Goal: Task Accomplishment & Management: Manage account settings

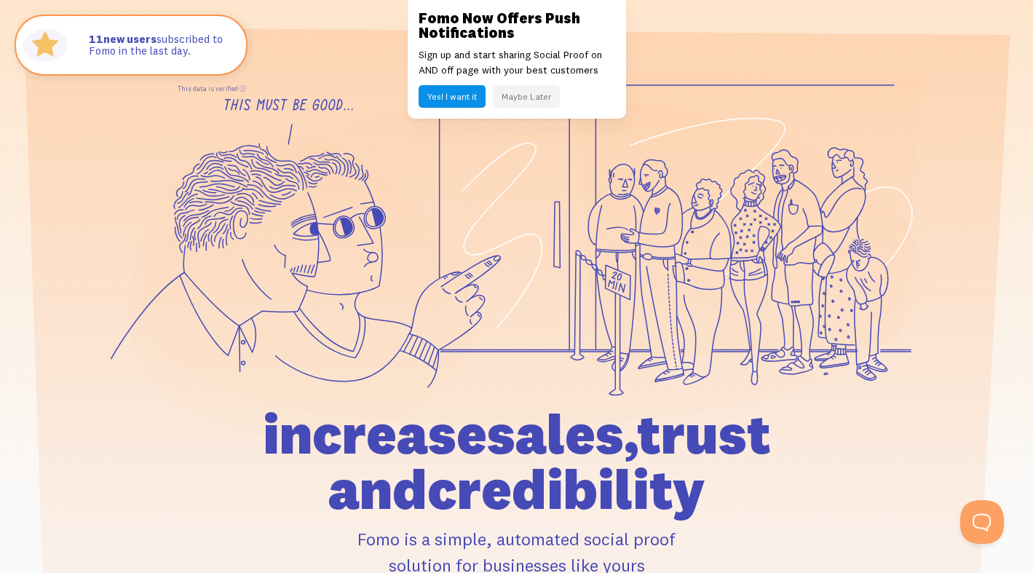
click at [529, 99] on button "Maybe Later" at bounding box center [526, 96] width 67 height 23
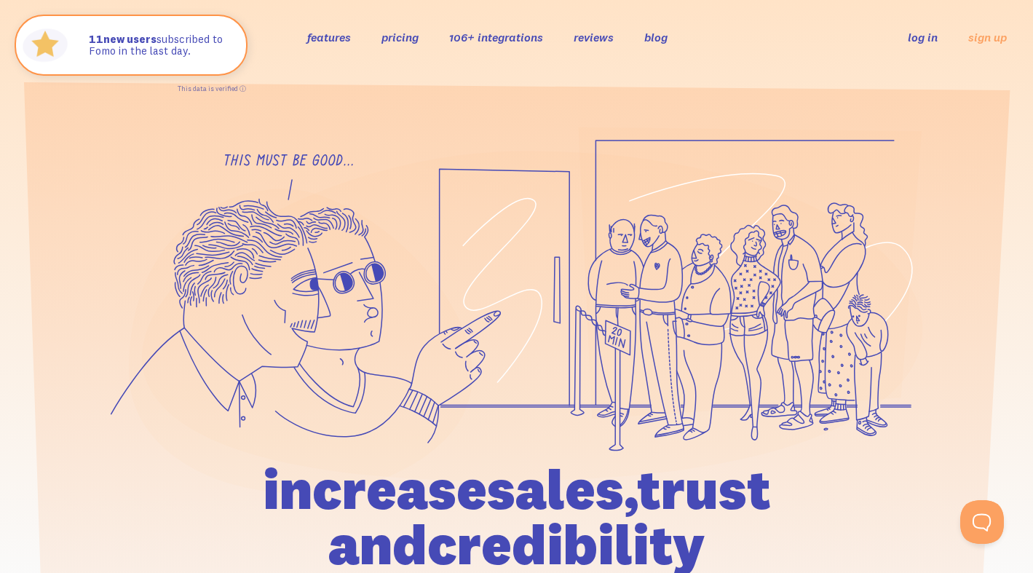
click at [931, 40] on link "log in" at bounding box center [923, 37] width 30 height 15
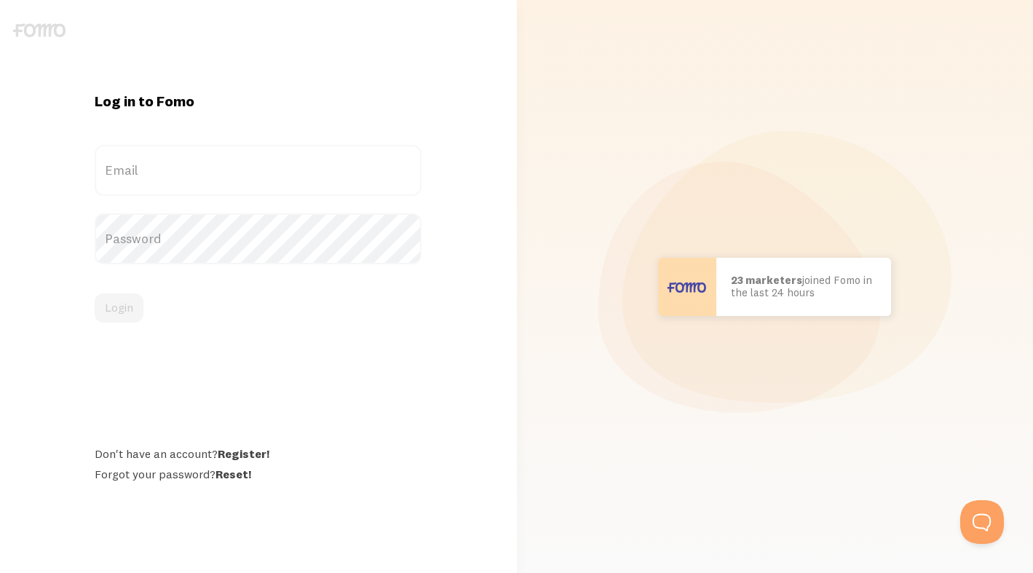
click at [0, 572] on nordpass-portal at bounding box center [0, 573] width 0 height 0
type input "sarah@framedbysarah.com"
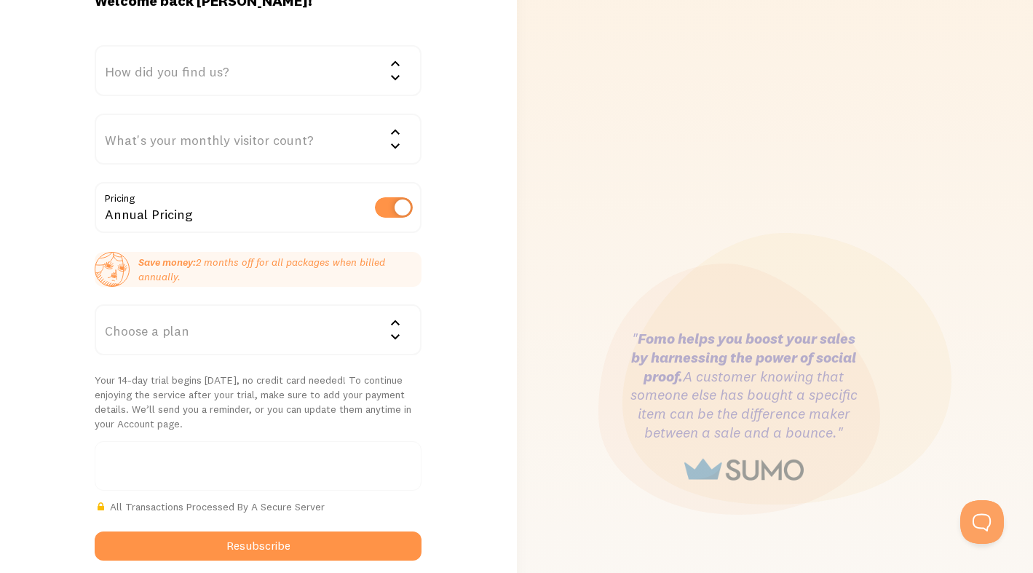
scroll to position [9, 0]
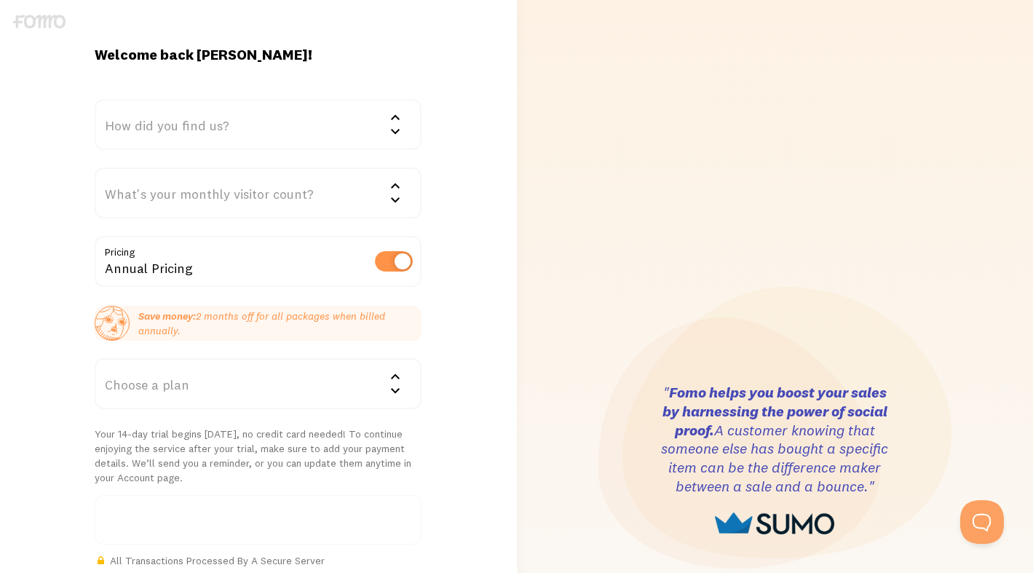
click at [401, 265] on label at bounding box center [394, 261] width 38 height 20
click at [401, 265] on input "checkbox" at bounding box center [394, 261] width 38 height 20
checkbox input "false"
click at [397, 387] on icon at bounding box center [395, 390] width 17 height 17
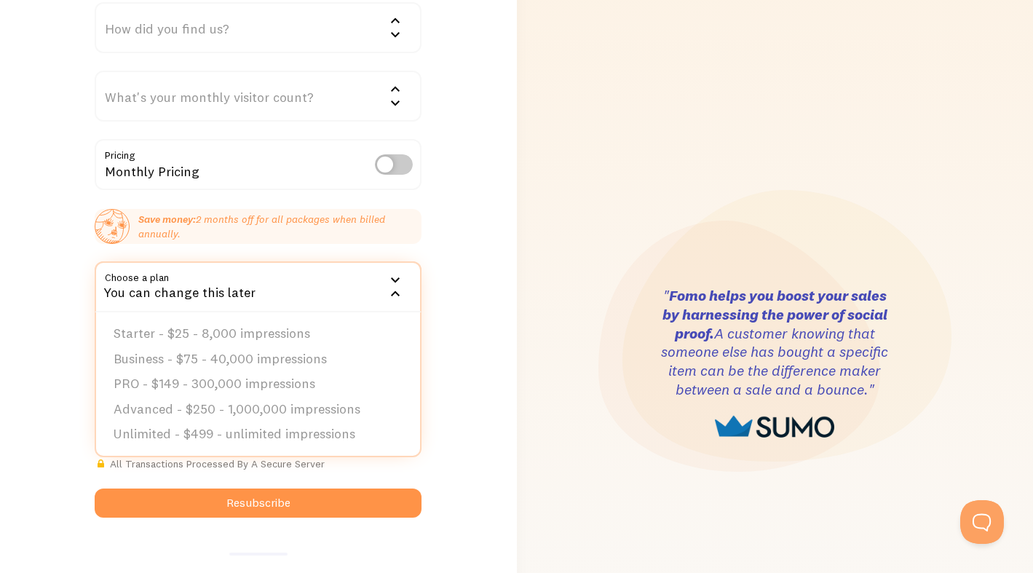
scroll to position [113, 0]
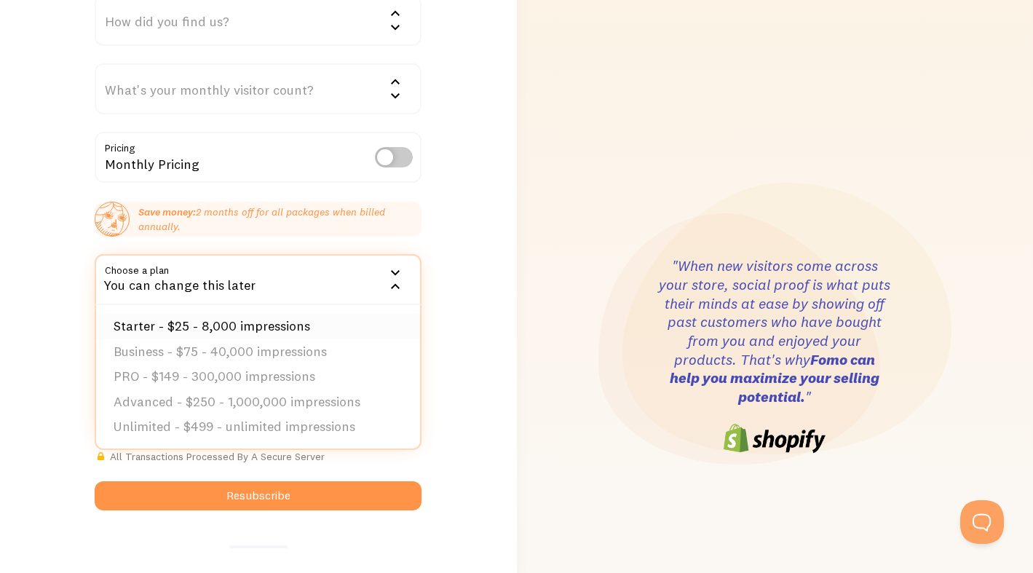
click at [284, 327] on li "Starter - $25 - 8,000 impressions" at bounding box center [258, 326] width 324 height 25
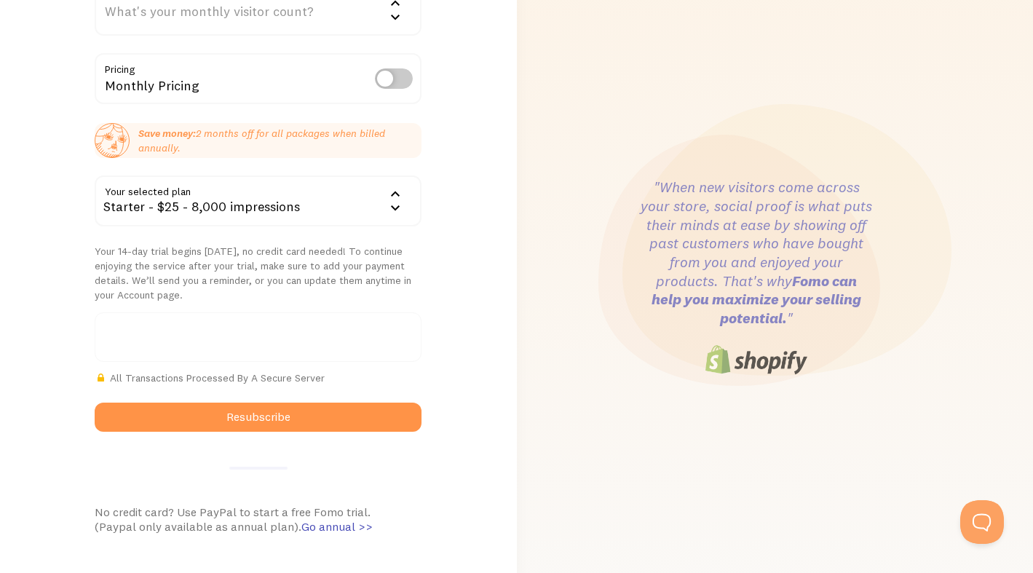
scroll to position [190, 0]
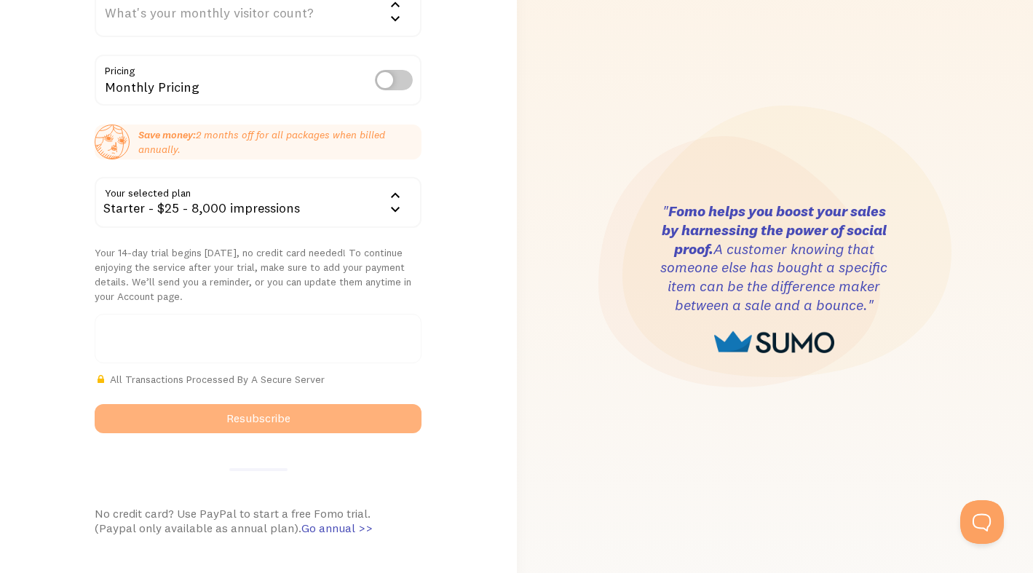
click at [295, 424] on button "Resubscribe" at bounding box center [258, 418] width 327 height 29
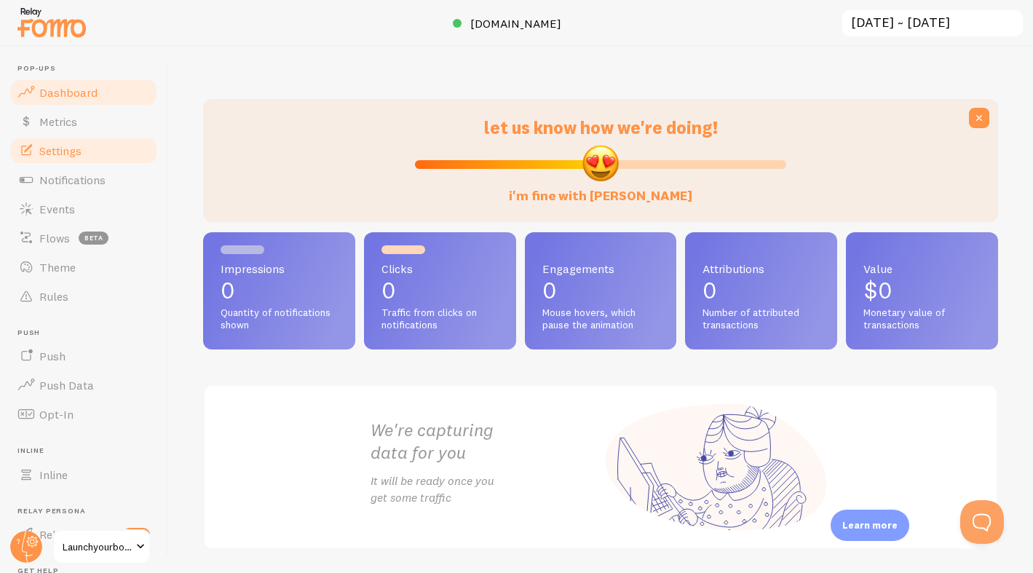
click at [76, 152] on span "Settings" at bounding box center [60, 150] width 42 height 15
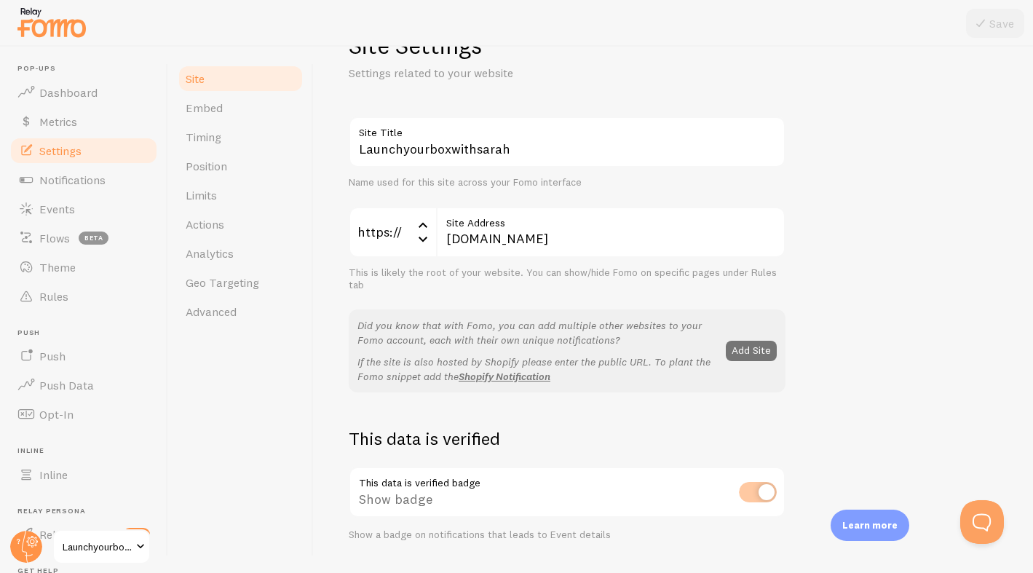
scroll to position [36, 0]
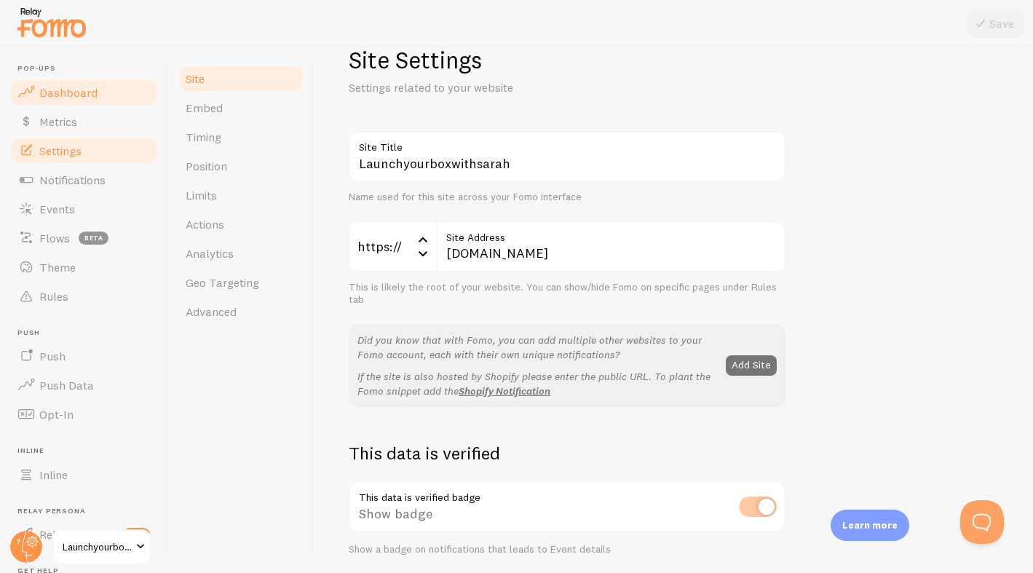
click at [85, 93] on span "Dashboard" at bounding box center [68, 92] width 58 height 15
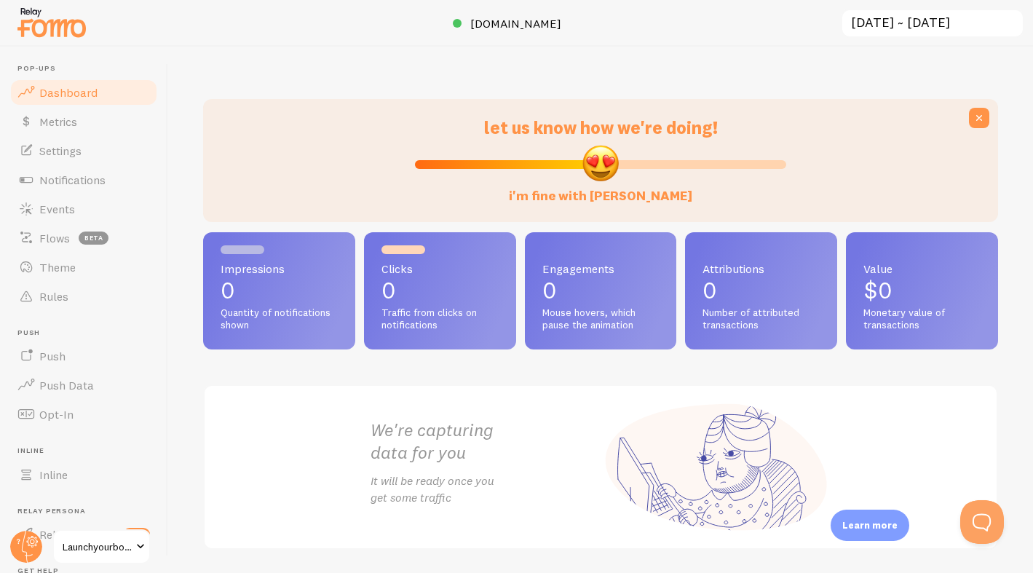
click at [935, 27] on input "[DATE] ~ [DATE]" at bounding box center [932, 24] width 183 height 30
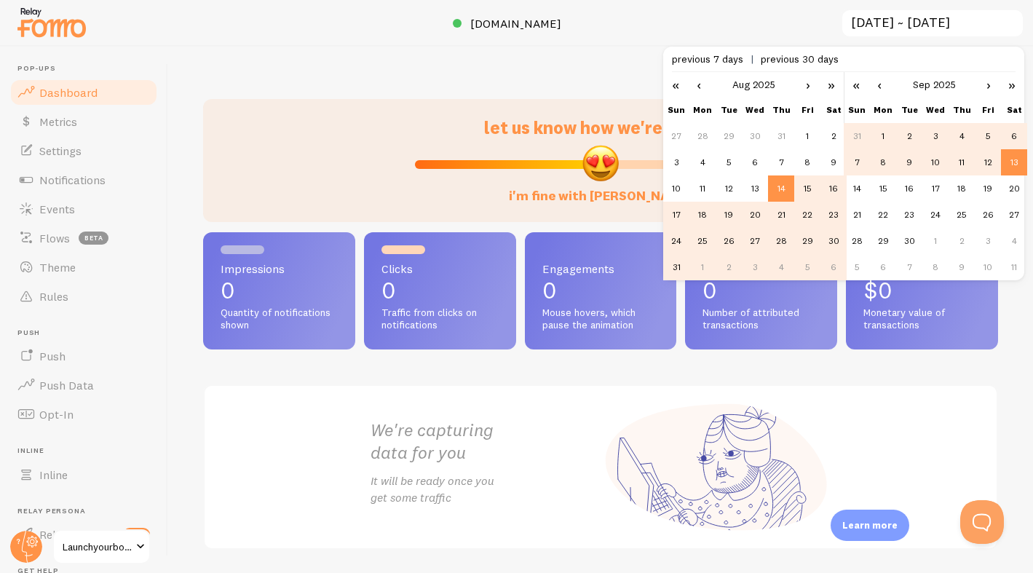
click at [698, 84] on link "‹" at bounding box center [699, 84] width 22 height 25
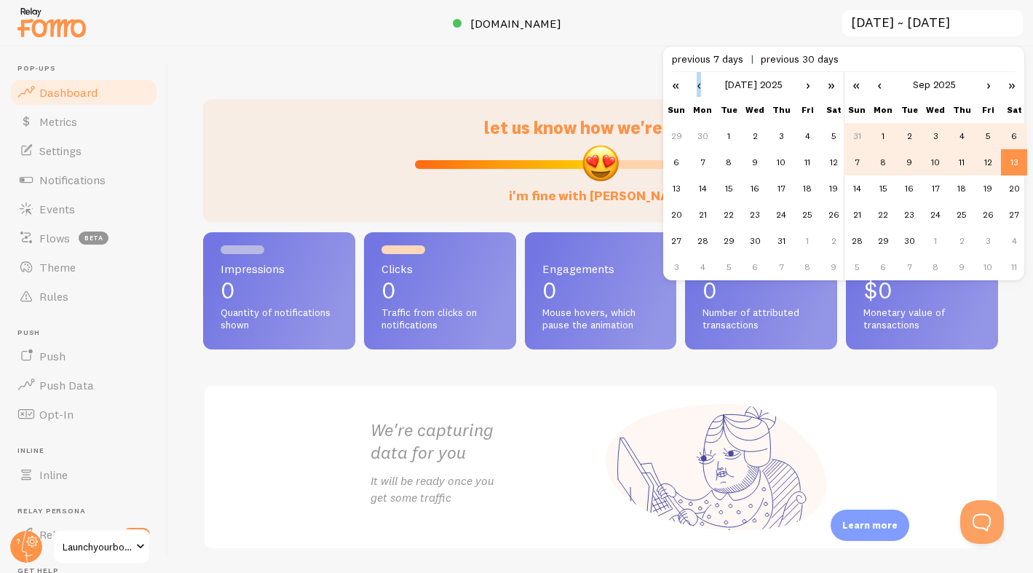
click at [698, 84] on link "‹" at bounding box center [699, 84] width 22 height 25
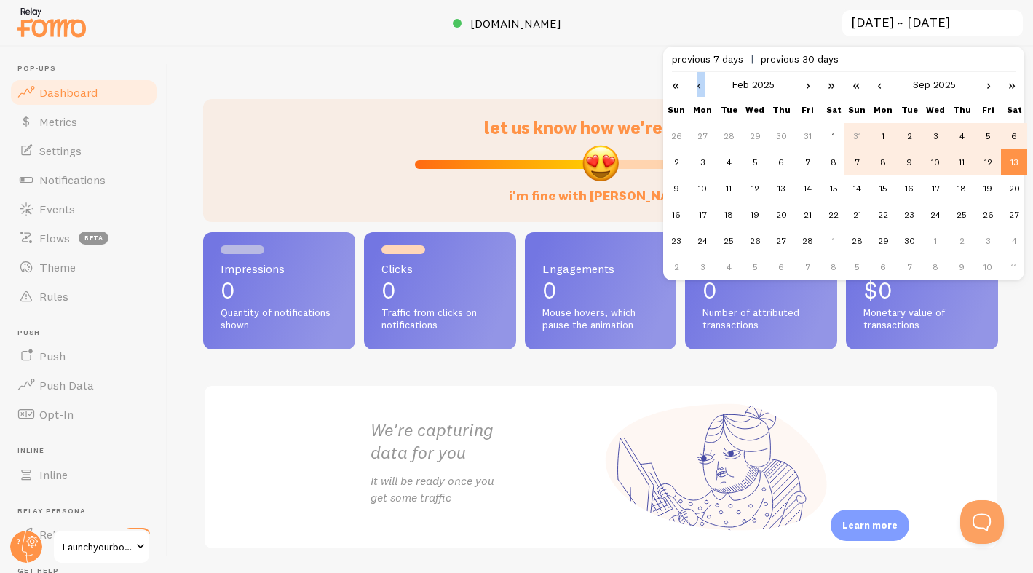
click at [698, 84] on link "‹" at bounding box center [699, 84] width 22 height 25
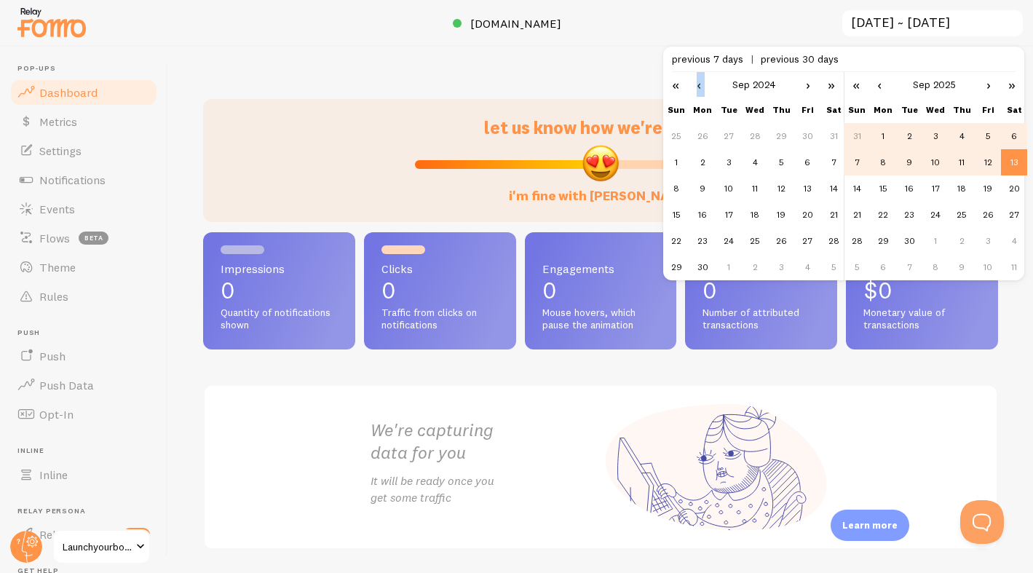
click at [698, 84] on link "‹" at bounding box center [699, 84] width 22 height 25
click at [830, 135] on td "1" at bounding box center [833, 136] width 26 height 26
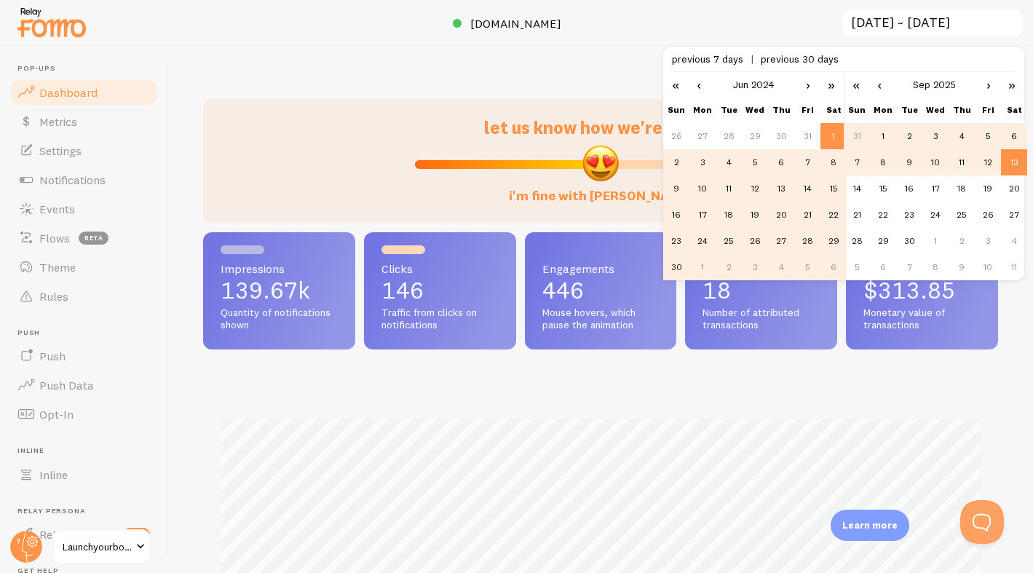
scroll to position [382, 795]
click at [675, 266] on td "30" at bounding box center [676, 267] width 26 height 26
type input "[DATE] ~ [DATE]"
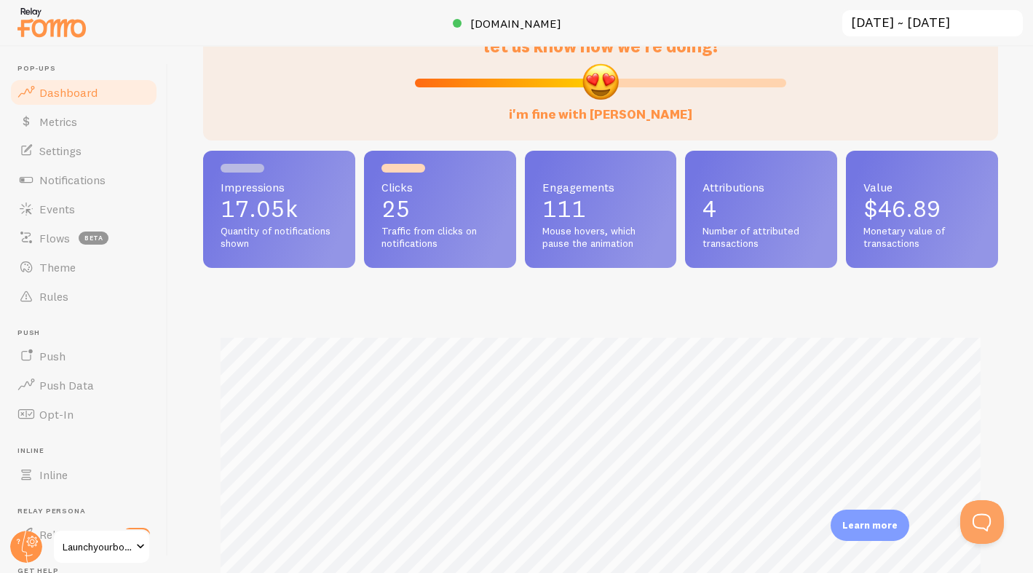
scroll to position [0, 0]
